Goal: Information Seeking & Learning: Learn about a topic

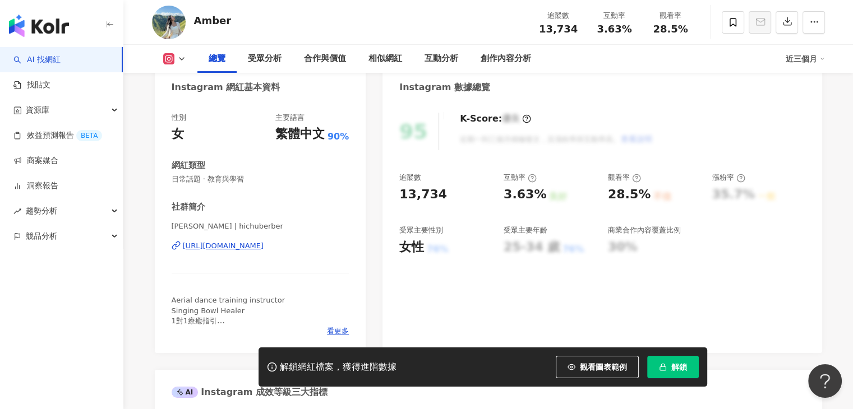
drag, startPoint x: 811, startPoint y: 191, endPoint x: 861, endPoint y: 5, distance: 192.6
click at [811, 191] on div "95 K-Score : 優良 近期一到三個月積極發文，且漲粉率與互動率高。 查看說明 追蹤數 13,734 互動率 3.63% 良好 觀看率 28.5% 不…" at bounding box center [601, 227] width 439 height 252
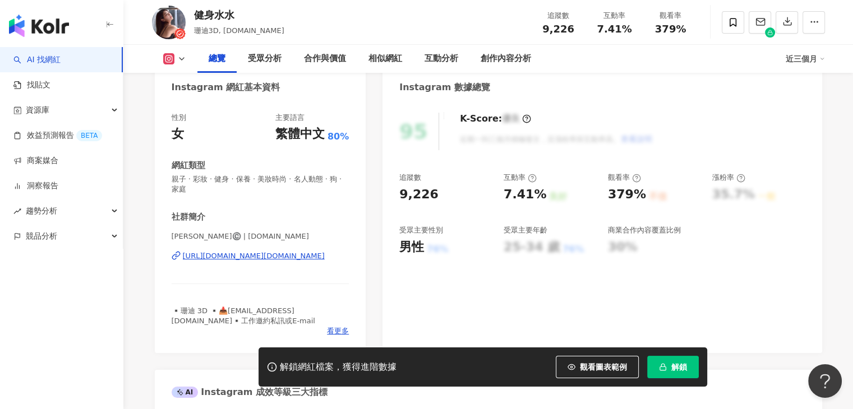
click at [683, 113] on div "95 K-Score : 優良 近期一到三個月積極發文，且漲粉率與互動率高。 查看說明" at bounding box center [601, 132] width 405 height 38
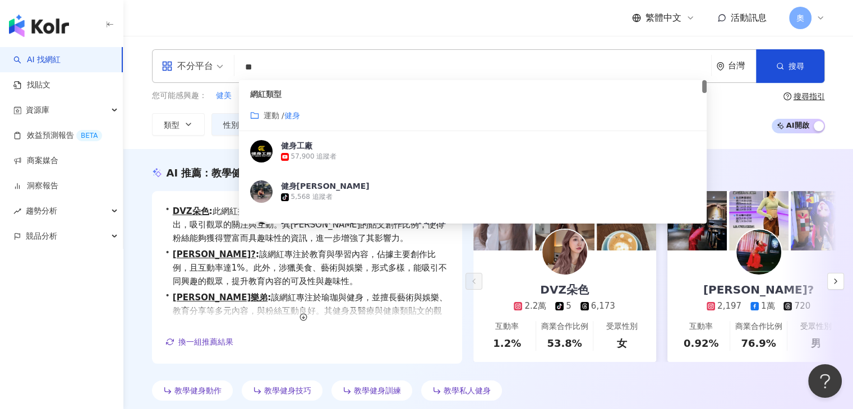
drag, startPoint x: 272, startPoint y: 64, endPoint x: 219, endPoint y: 61, distance: 53.4
click at [219, 61] on div "不分平台 ** 台灣 搜尋 customizedTag e8ab8bb9-943f-4fac-90bd-dad025b75b63 網紅類型 運動 / 健身 健…" at bounding box center [488, 66] width 673 height 34
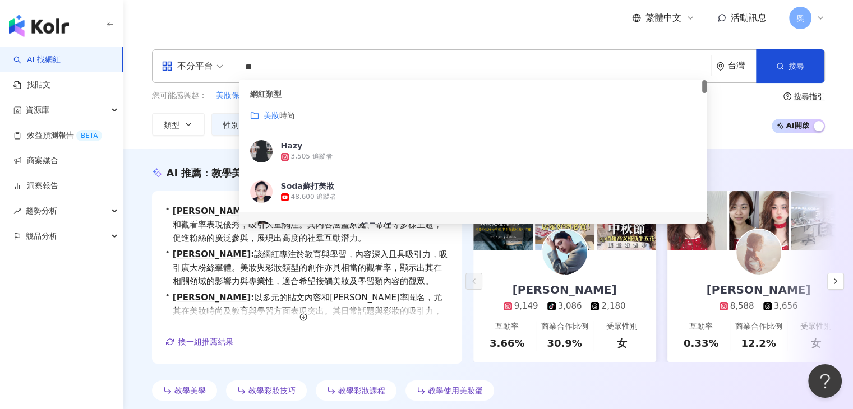
type input "**"
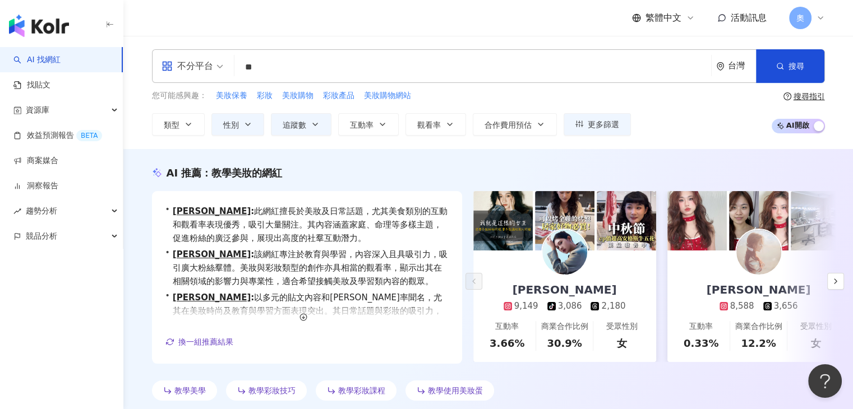
click at [58, 282] on div "AI 找網紅 找貼文 資源庫 效益預測報告 BETA 商案媒合 洞察報告 趨勢分析 競品分析" at bounding box center [61, 228] width 123 height 362
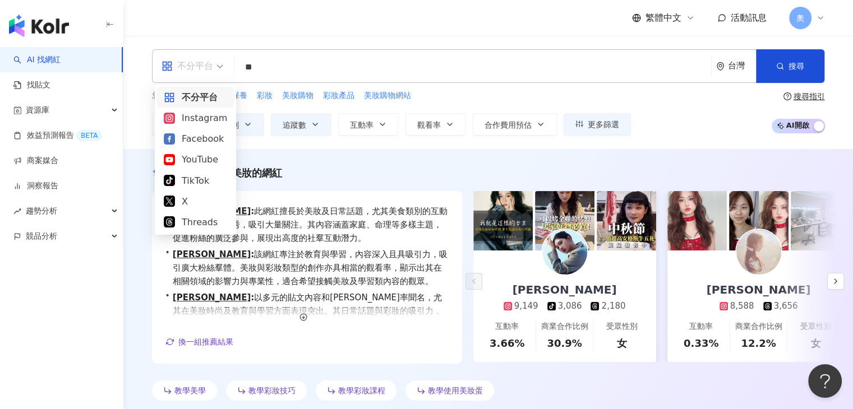
click at [205, 63] on div "不分平台" at bounding box center [187, 66] width 52 height 18
click at [196, 124] on div "Instagram" at bounding box center [195, 118] width 63 height 14
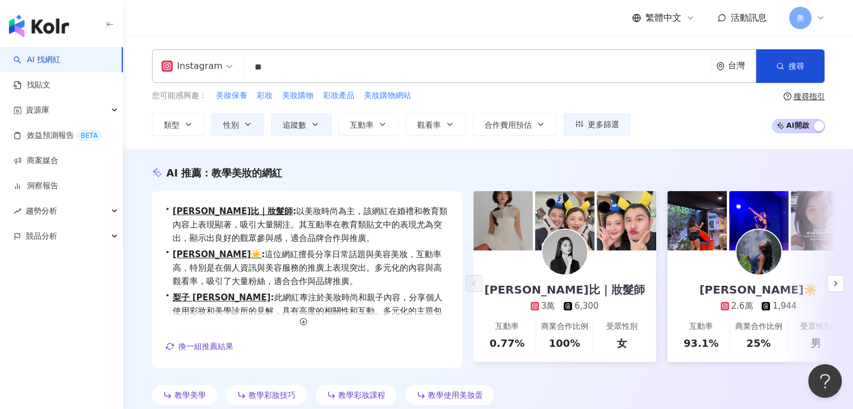
click at [607, 93] on div "您可能感興趣： 美妝保養 彩妝 美妝購物 彩妝產品 美妝購物網站" at bounding box center [391, 96] width 479 height 12
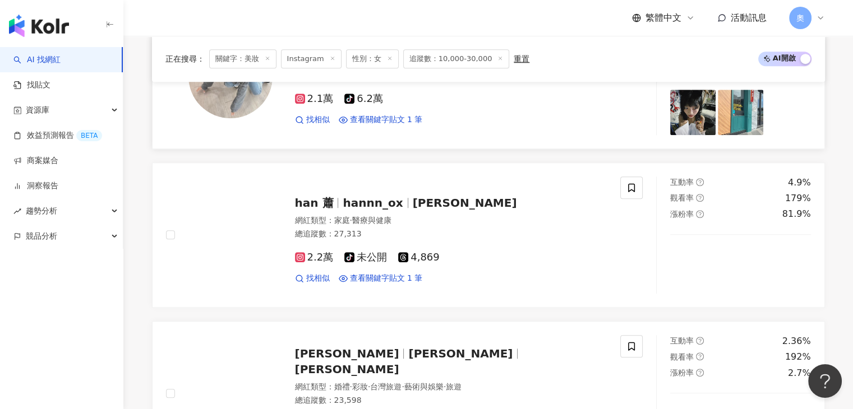
scroll to position [1009, 0]
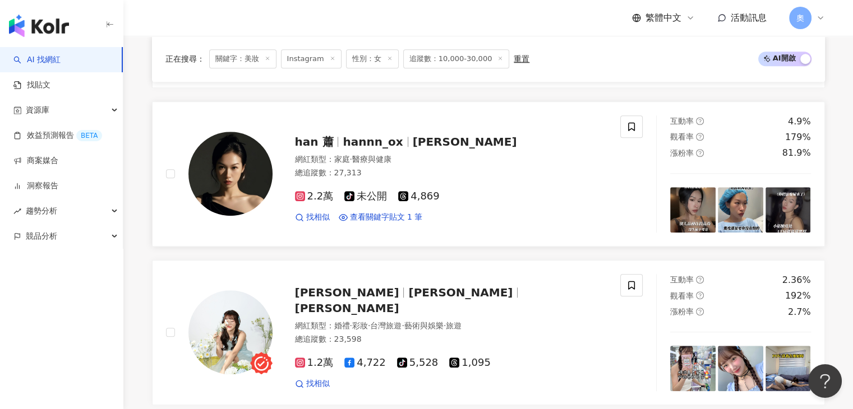
click at [413, 149] on span "林蕭" at bounding box center [465, 141] width 104 height 13
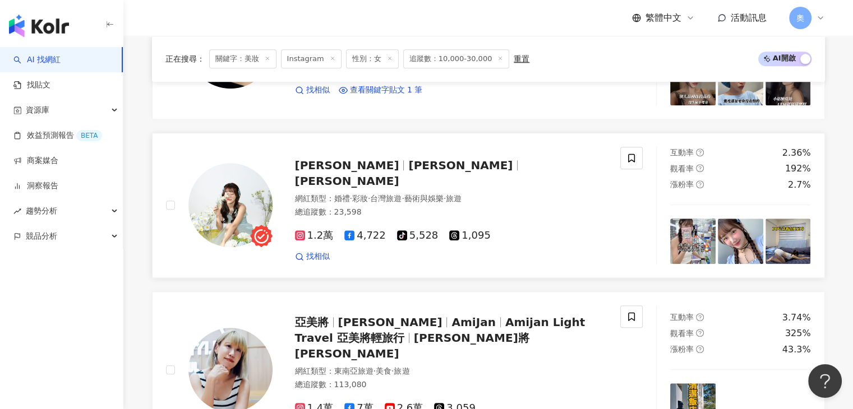
scroll to position [1178, 0]
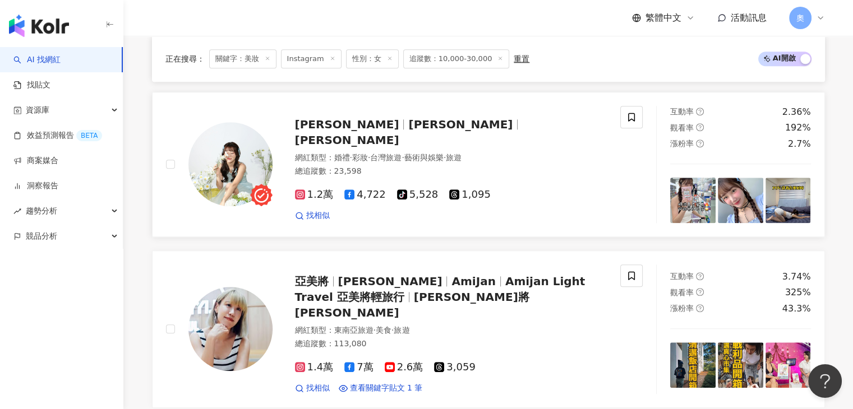
click at [390, 162] on span "台灣旅遊" at bounding box center [385, 157] width 31 height 9
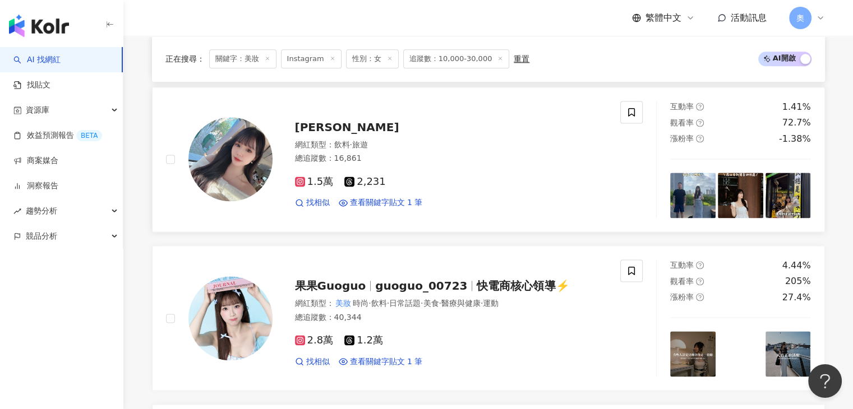
scroll to position [1514, 0]
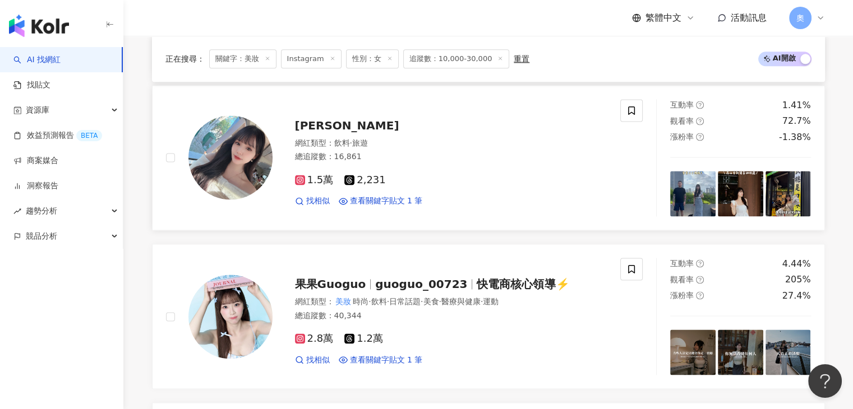
click at [317, 132] on span "Abby臻臻" at bounding box center [347, 125] width 104 height 13
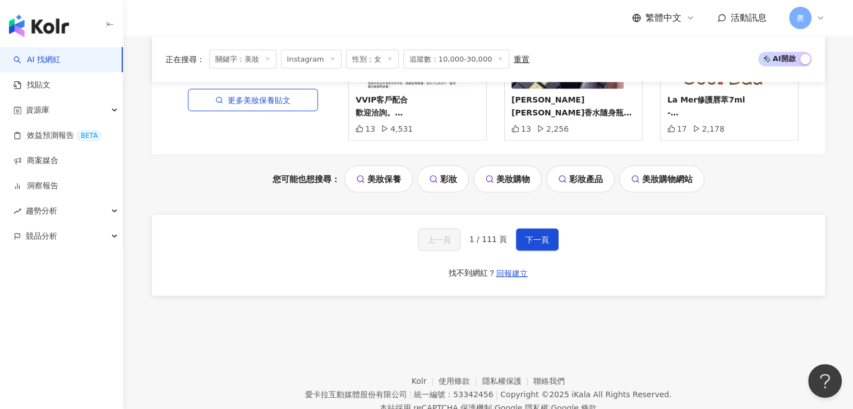
scroll to position [2466, 0]
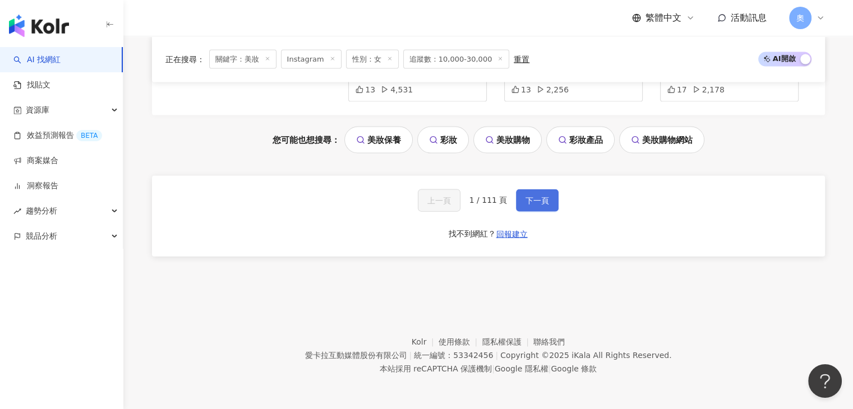
click at [527, 202] on span "下一頁" at bounding box center [537, 200] width 24 height 9
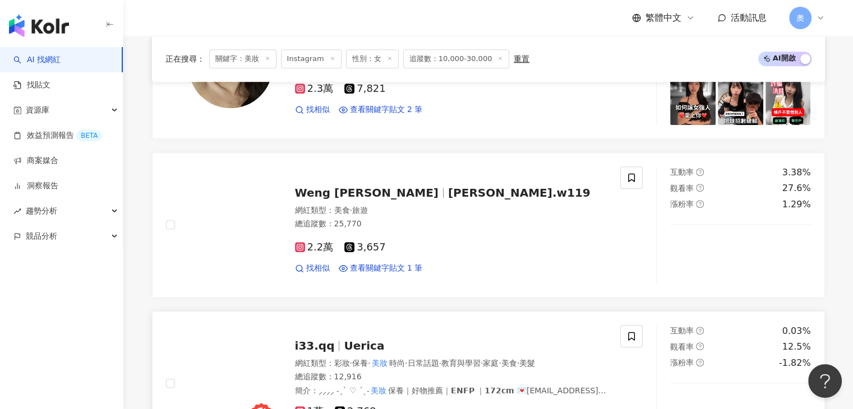
scroll to position [1099, 0]
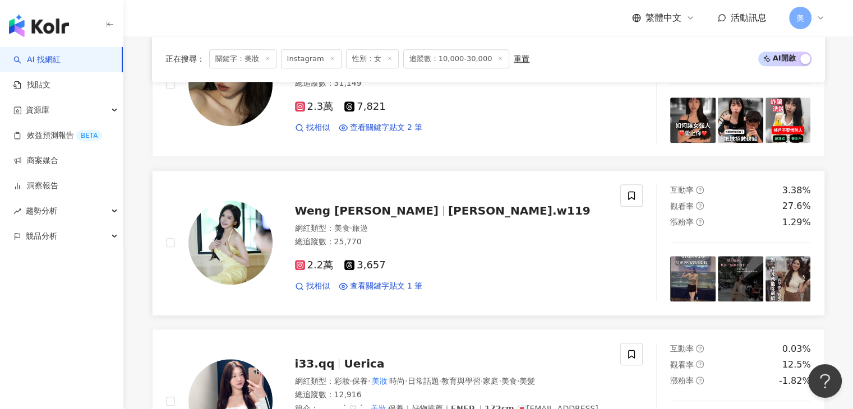
click at [448, 210] on span "emily.w119" at bounding box center [519, 210] width 142 height 13
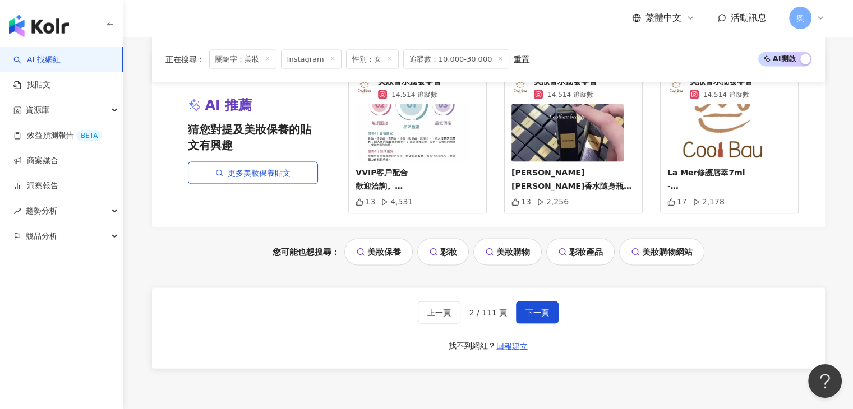
scroll to position [2445, 0]
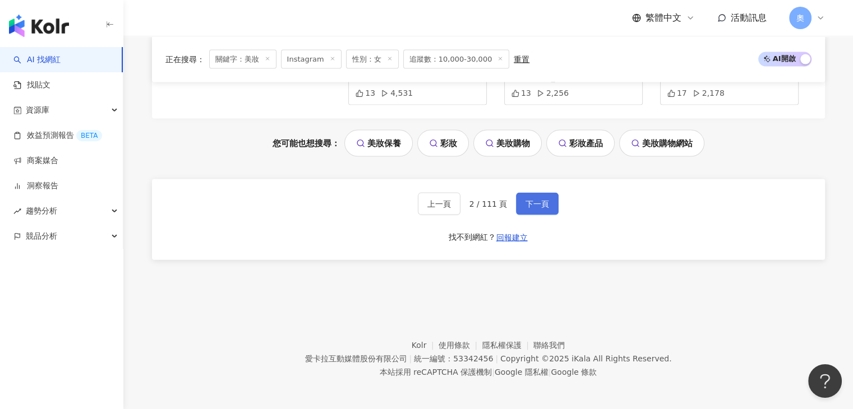
click at [534, 204] on span "下一頁" at bounding box center [537, 204] width 24 height 9
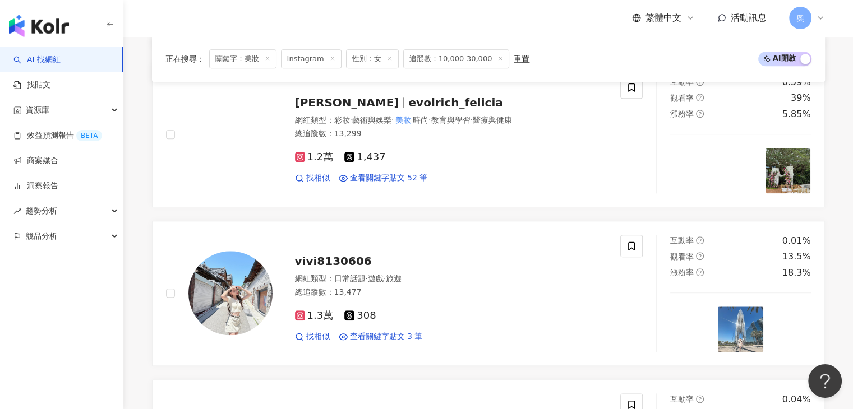
scroll to position [2452, 0]
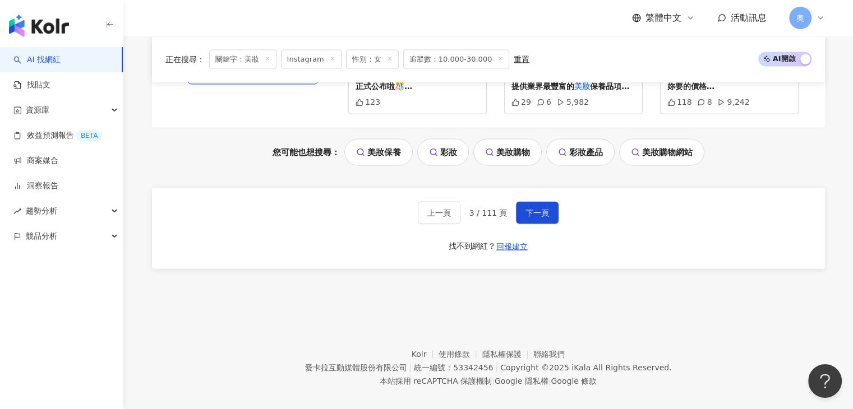
click at [645, 238] on div "上一頁 3 / 111 頁 下一頁 找不到網紅？ 回報建立" at bounding box center [488, 228] width 673 height 81
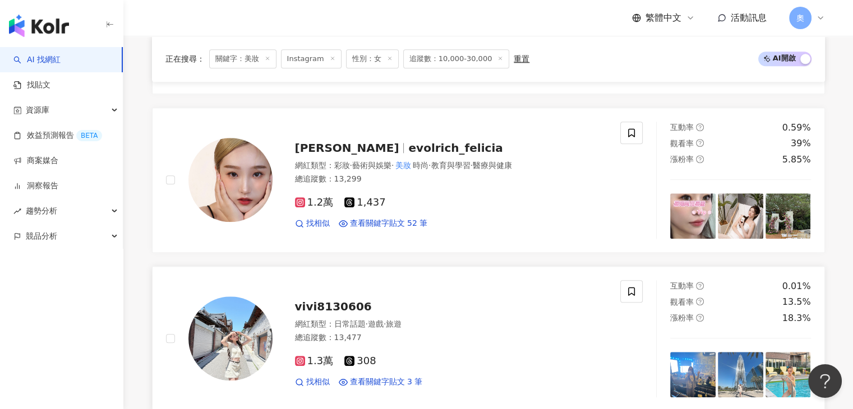
scroll to position [1162, 0]
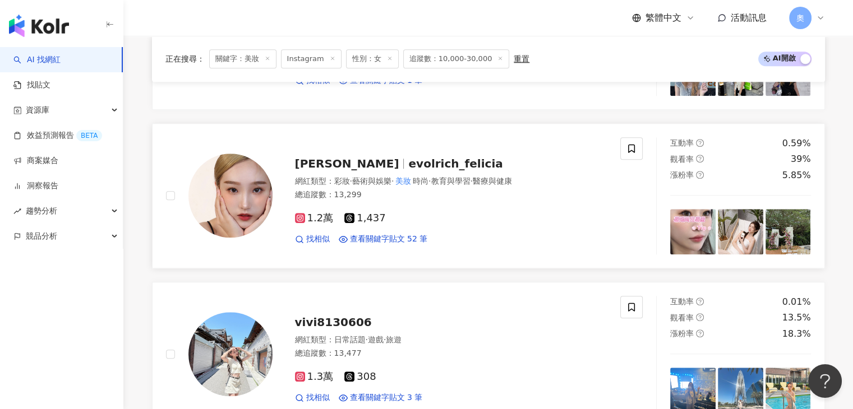
click at [408, 157] on span "evolrich_felicia" at bounding box center [455, 163] width 94 height 13
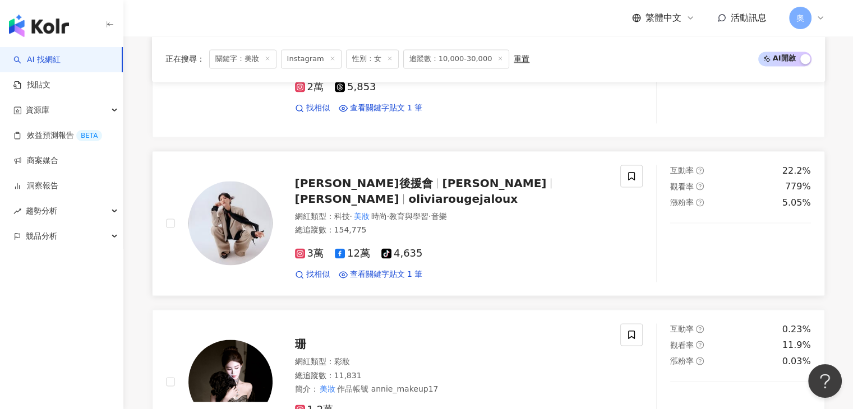
scroll to position [1835, 0]
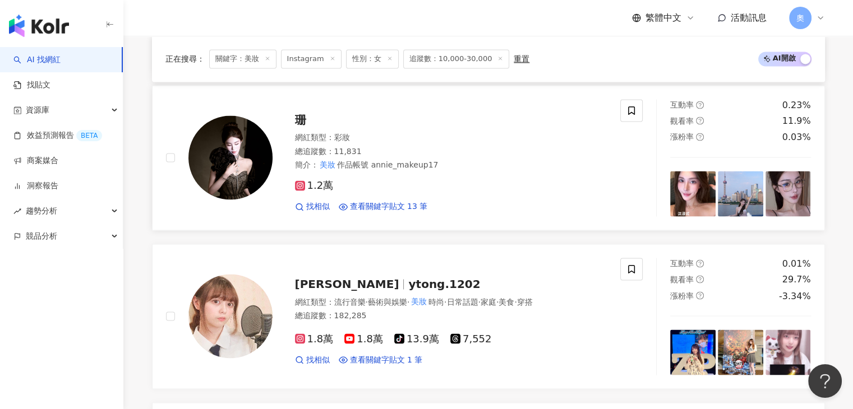
click at [305, 113] on span "珊" at bounding box center [300, 119] width 11 height 13
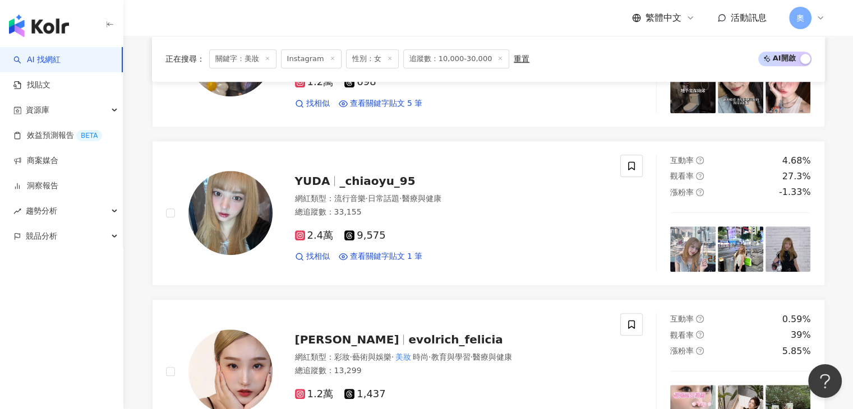
scroll to position [994, 0]
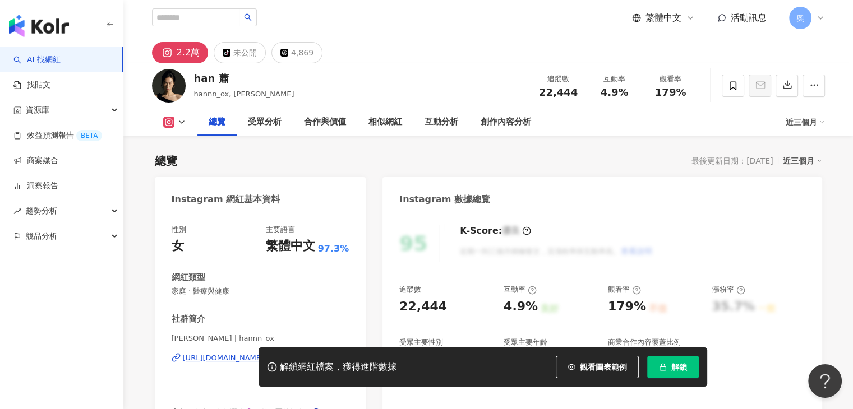
click at [264, 353] on div "https://www.instagram.com/hannn_ox/" at bounding box center [223, 358] width 81 height 10
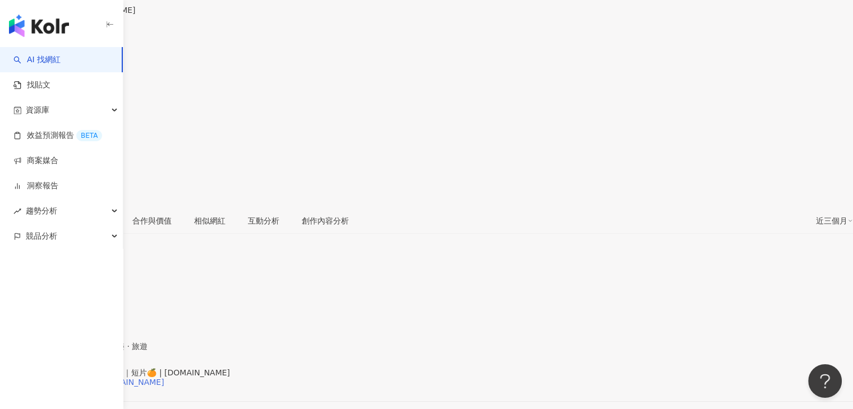
drag, startPoint x: 274, startPoint y: 247, endPoint x: 280, endPoint y: 248, distance: 5.6
click at [164, 378] on div "https://www.instagram.com/gee.bb/" at bounding box center [87, 382] width 153 height 9
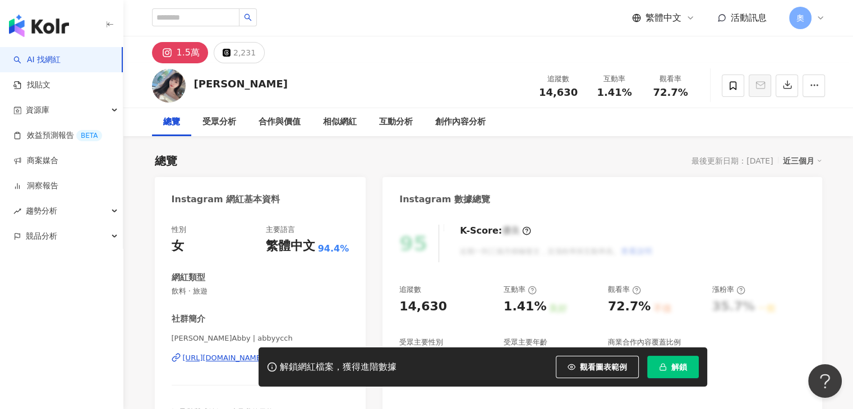
click at [294, 191] on div "Instagram 網紅基本資料" at bounding box center [260, 195] width 211 height 36
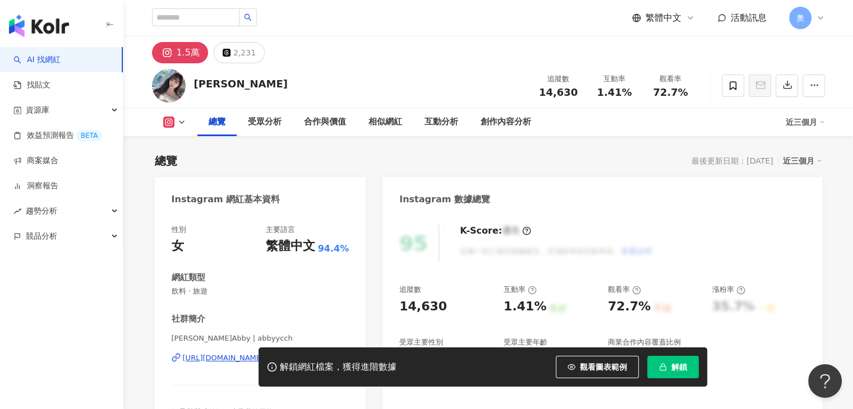
scroll to position [168, 0]
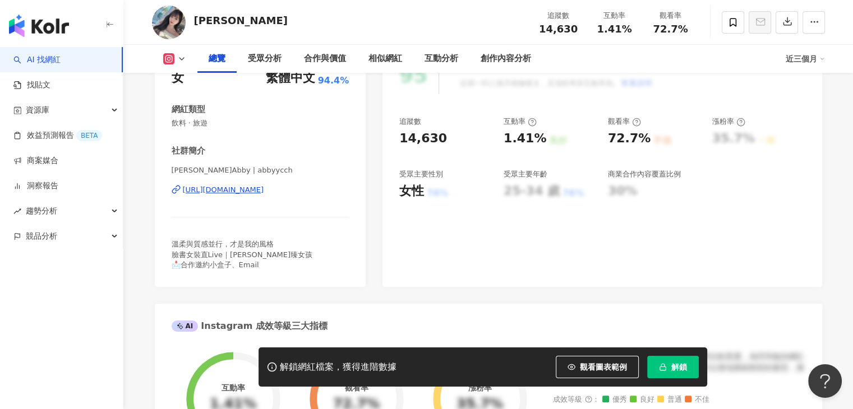
click at [264, 192] on div "https://www.instagram.com/abbyycch/" at bounding box center [223, 190] width 81 height 10
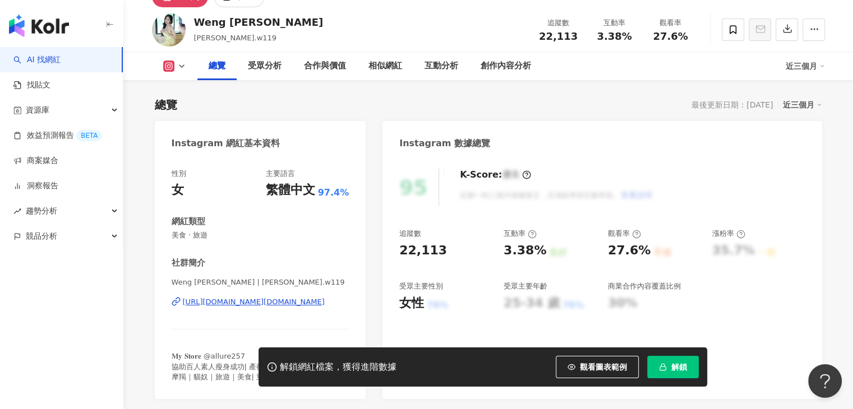
click at [279, 307] on div "https://www.instagram.com/emily.w119/" at bounding box center [254, 302] width 142 height 10
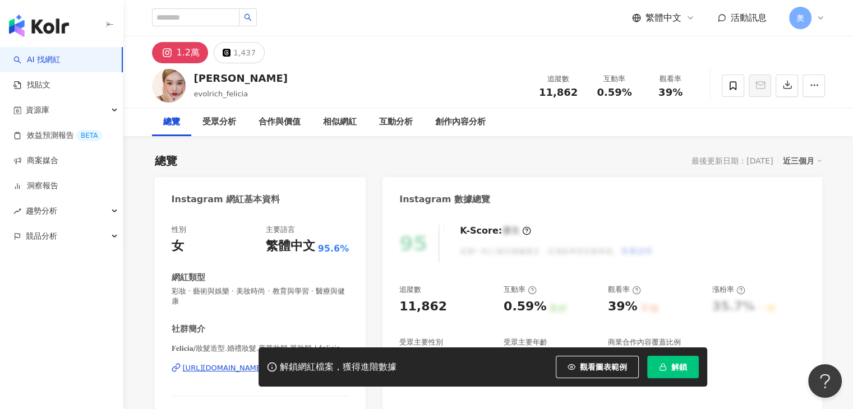
click at [264, 363] on div "[URL][DOMAIN_NAME]" at bounding box center [223, 368] width 81 height 10
